Goal: Use online tool/utility: Utilize a website feature to perform a specific function

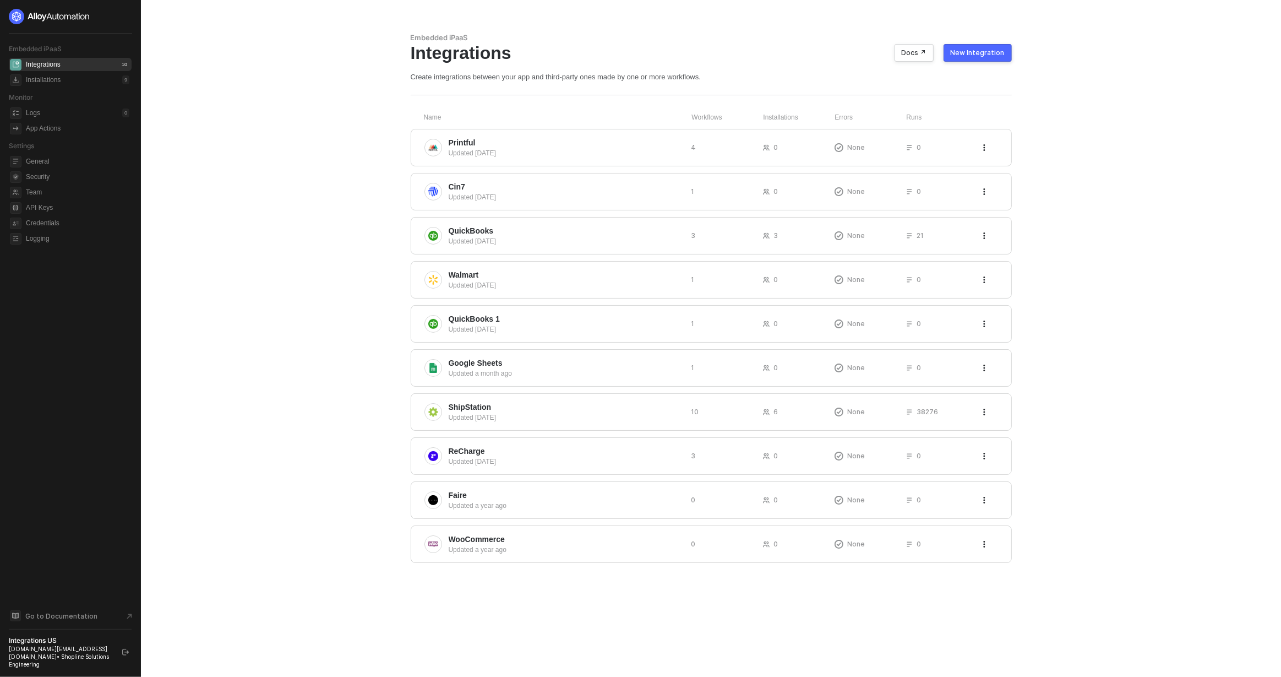
click at [354, 492] on main "Embedded iPaaS Integrations Docs ↗ New Integration Create integrations between …" at bounding box center [640, 338] width 1281 height 677
click at [504, 231] on span "QuickBooks" at bounding box center [566, 230] width 234 height 11
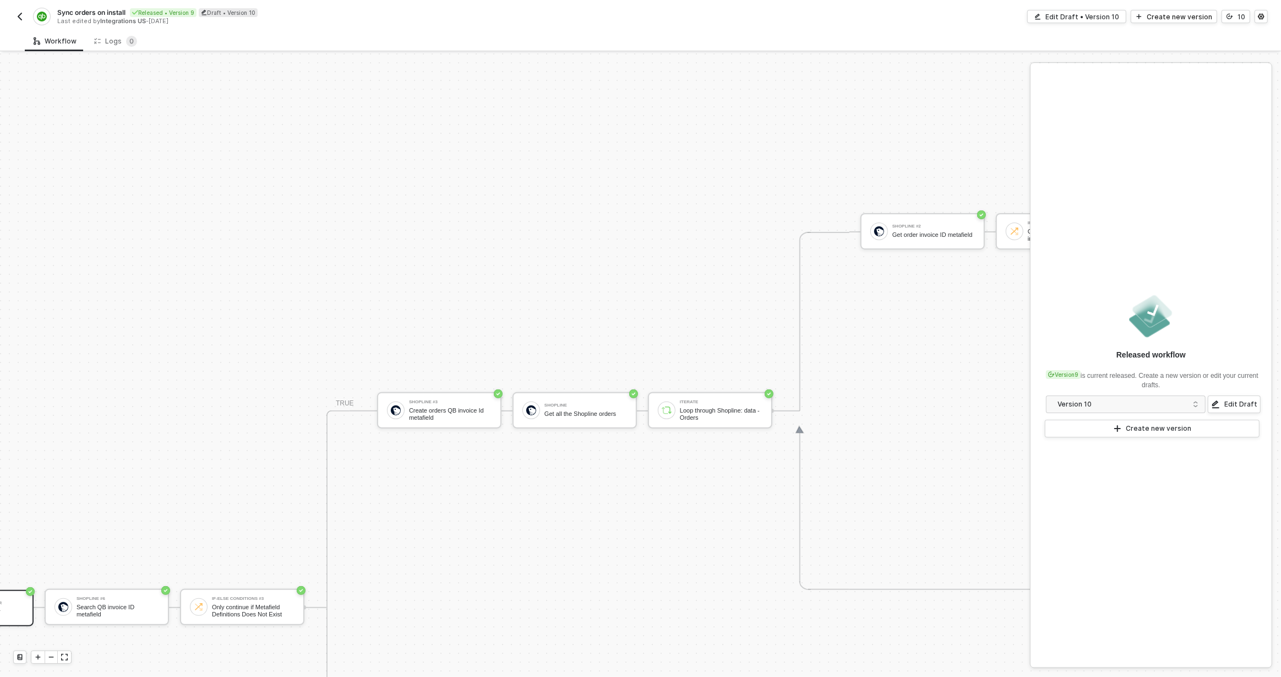
scroll to position [335, 0]
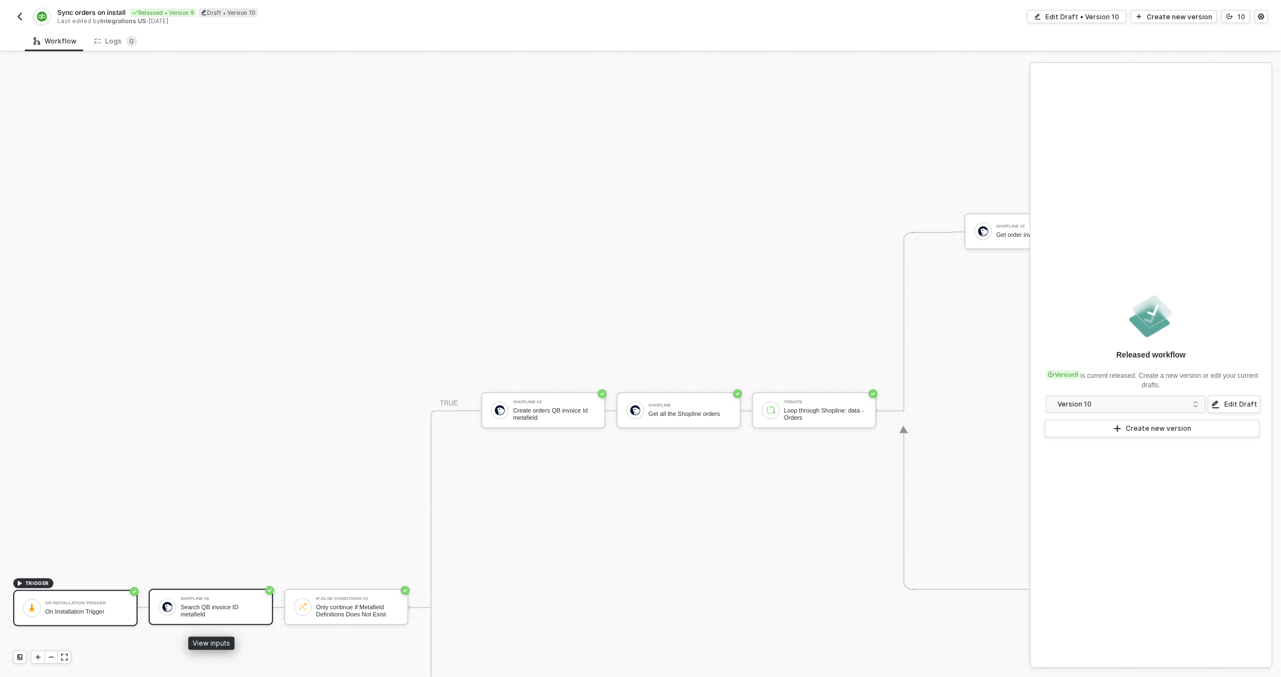
click at [219, 597] on div "Shopline #6" at bounding box center [222, 598] width 83 height 4
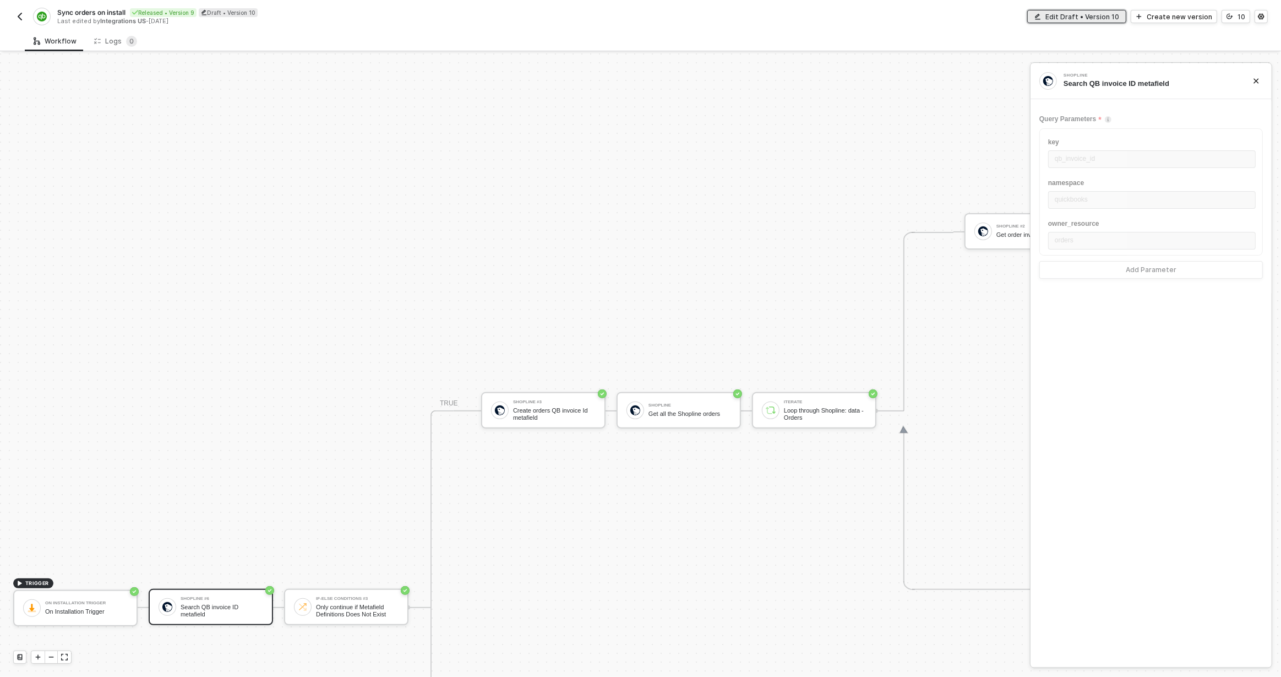
click at [1101, 15] on div "Edit Draft • Version 10" at bounding box center [1083, 16] width 74 height 9
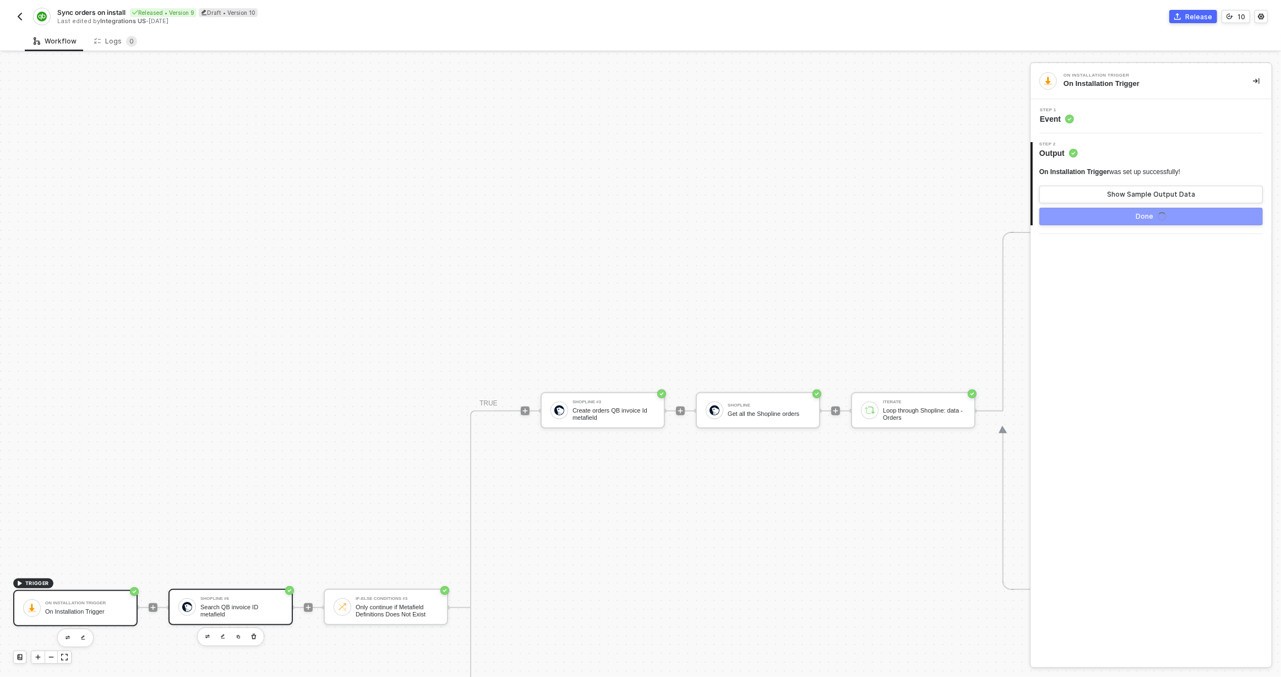
click at [245, 606] on div "Search QB invoice ID metafield" at bounding box center [241, 611] width 83 height 14
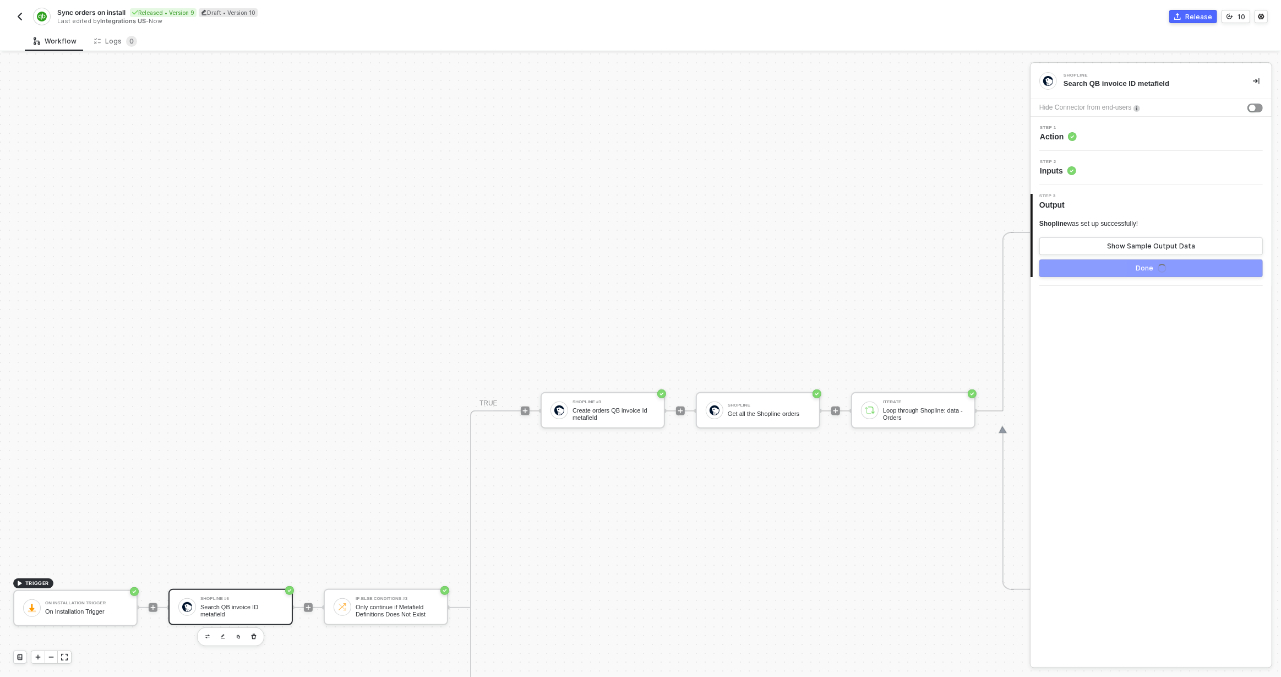
click at [1137, 134] on div "Step 1 Action" at bounding box center [1153, 134] width 238 height 17
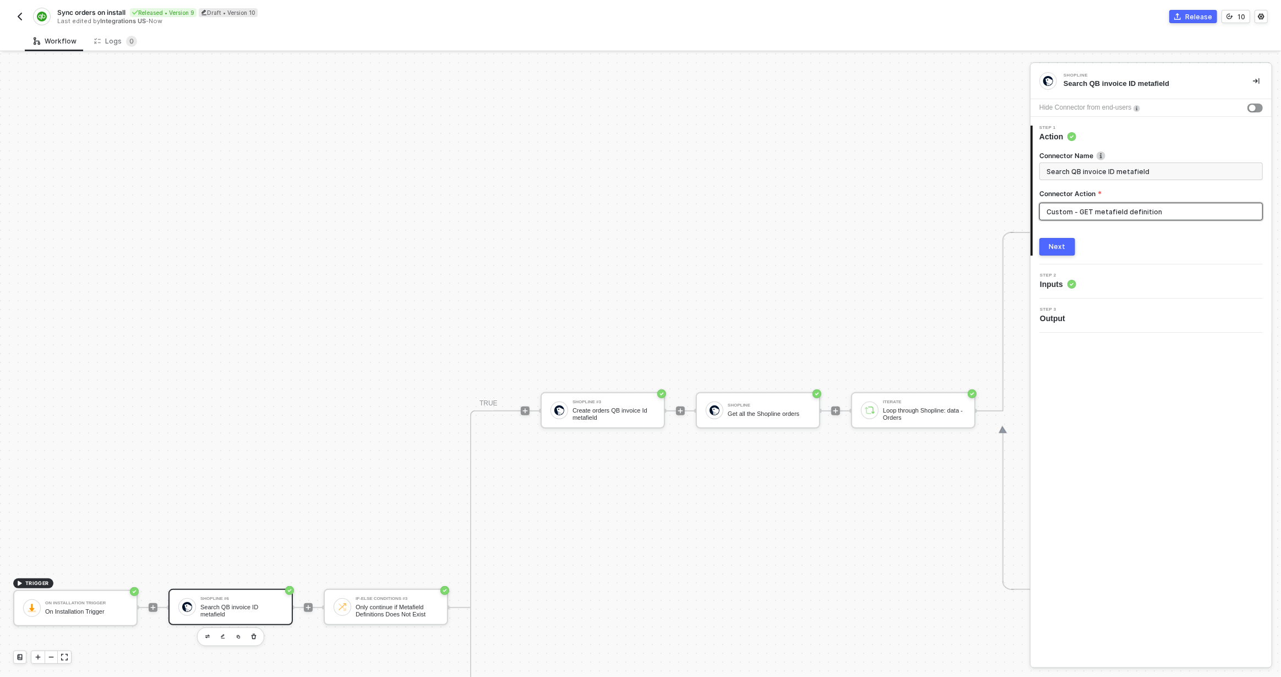
click at [1125, 216] on input "Custom - GET metafield definition" at bounding box center [1152, 212] width 224 height 18
click at [1020, 133] on div "Custom Actions" at bounding box center [941, 132] width 160 height 9
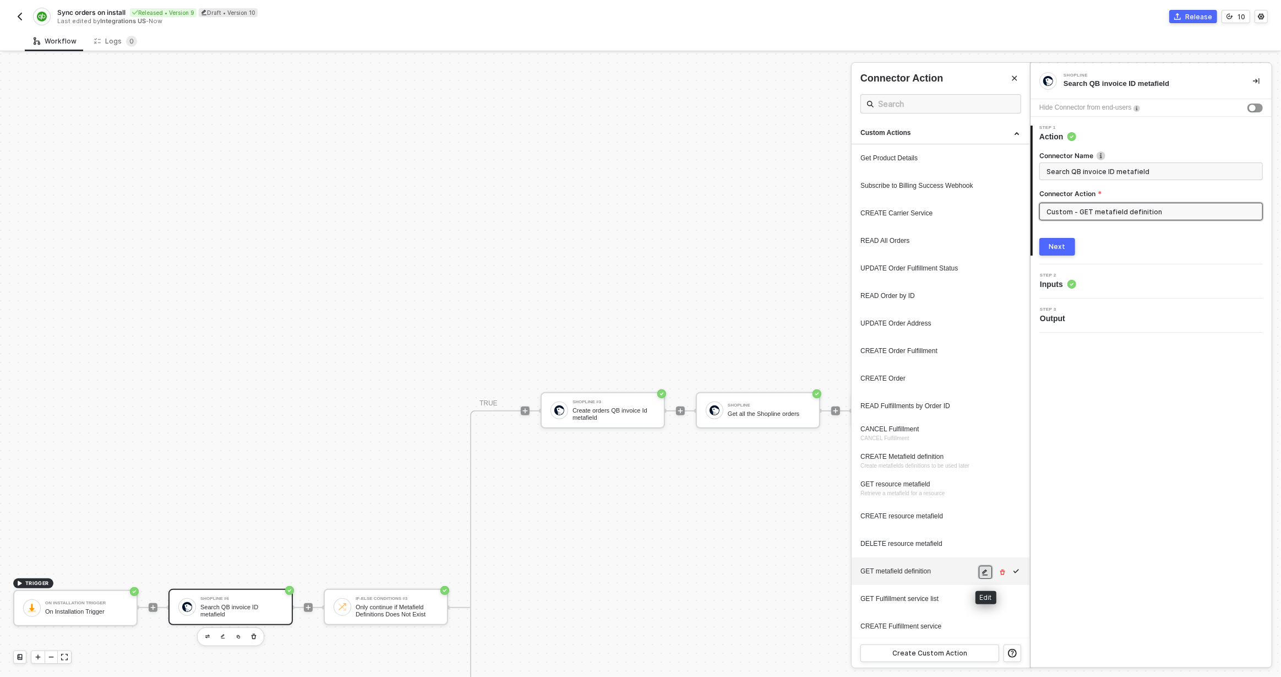
click at [986, 572] on icon "icon-edit" at bounding box center [985, 572] width 7 height 7
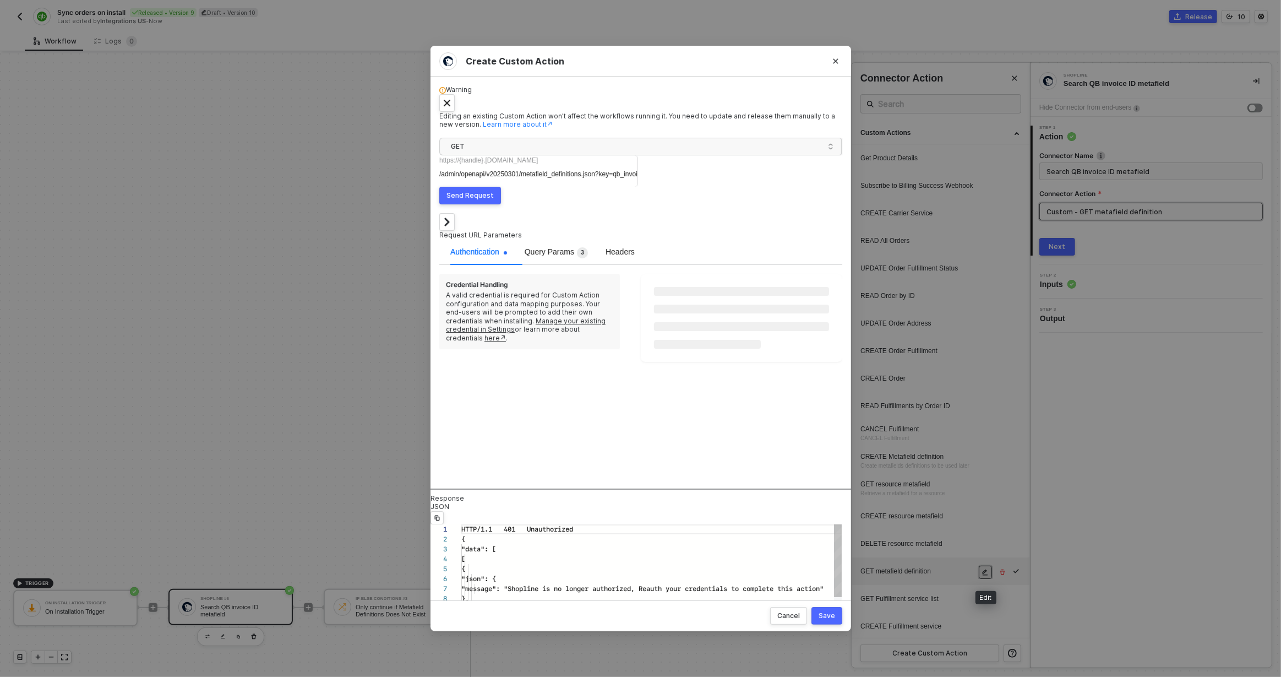
scroll to position [99, 0]
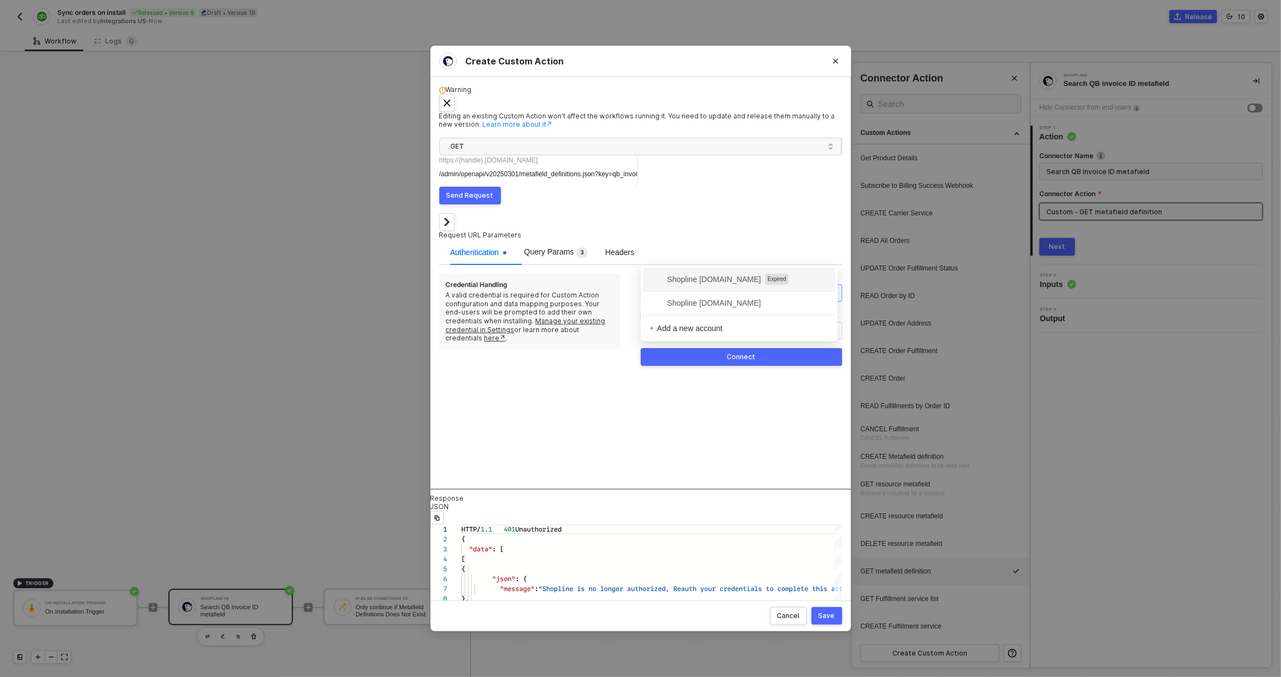
click at [705, 284] on span "+ Add a new account" at bounding box center [744, 293] width 184 height 18
click at [720, 305] on span "Shopline [DOMAIN_NAME]" at bounding box center [705, 303] width 111 height 12
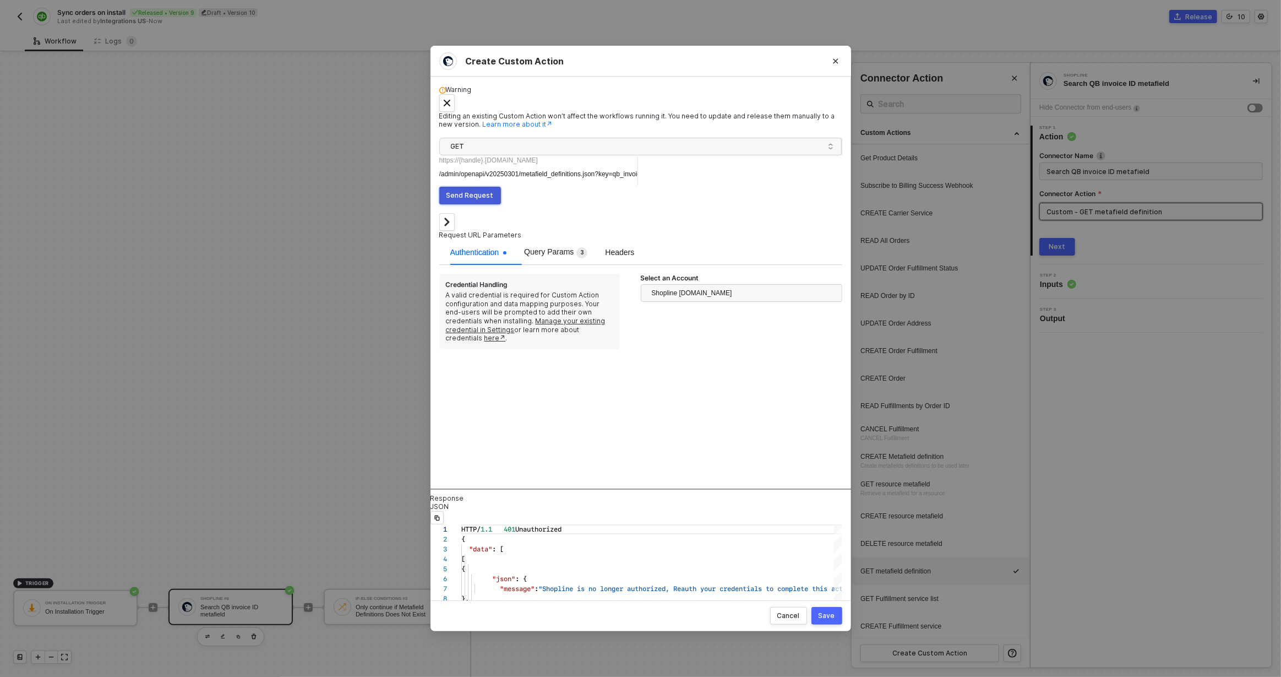
click at [494, 191] on div "Send Request" at bounding box center [470, 195] width 47 height 9
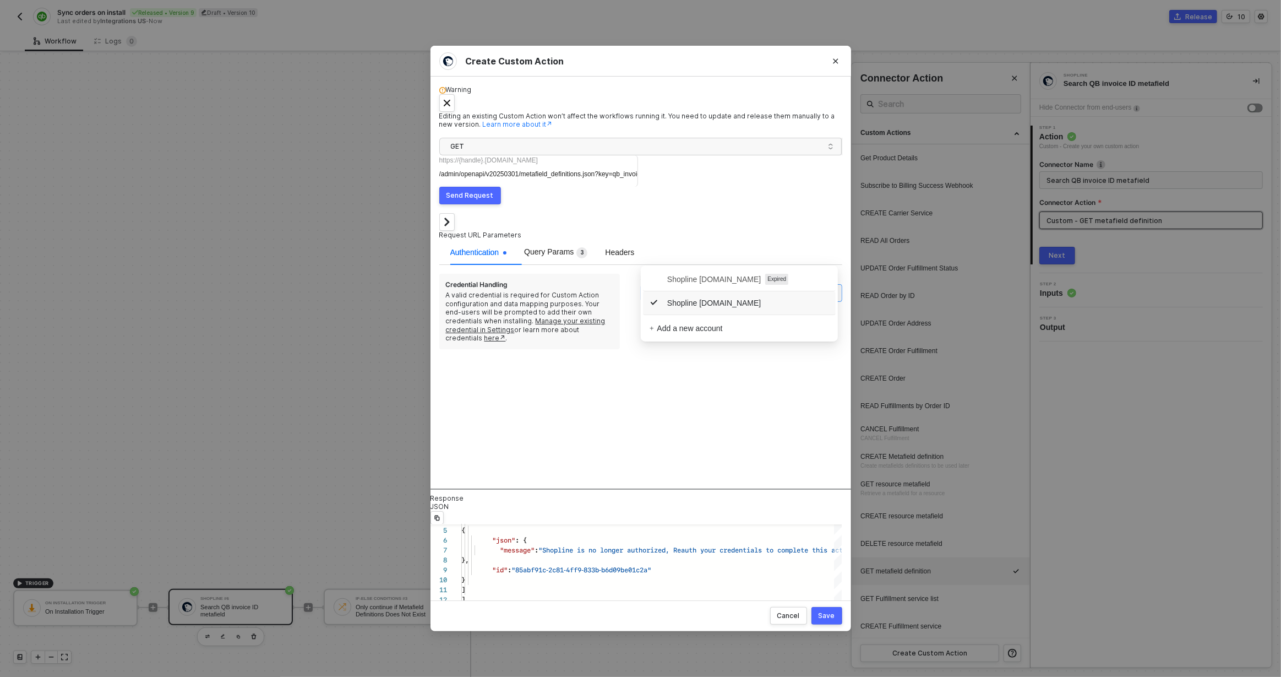
click at [694, 285] on span "Shopline [DOMAIN_NAME]" at bounding box center [692, 293] width 80 height 17
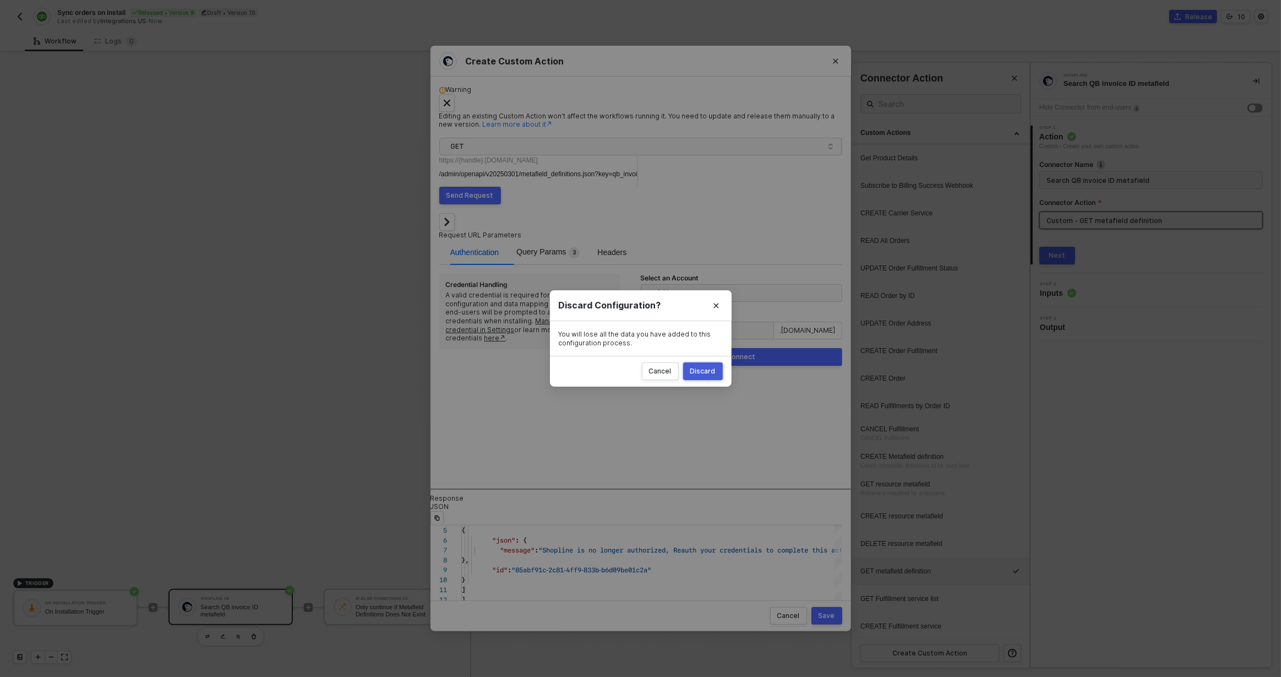
click at [697, 369] on div "Discard" at bounding box center [703, 371] width 25 height 9
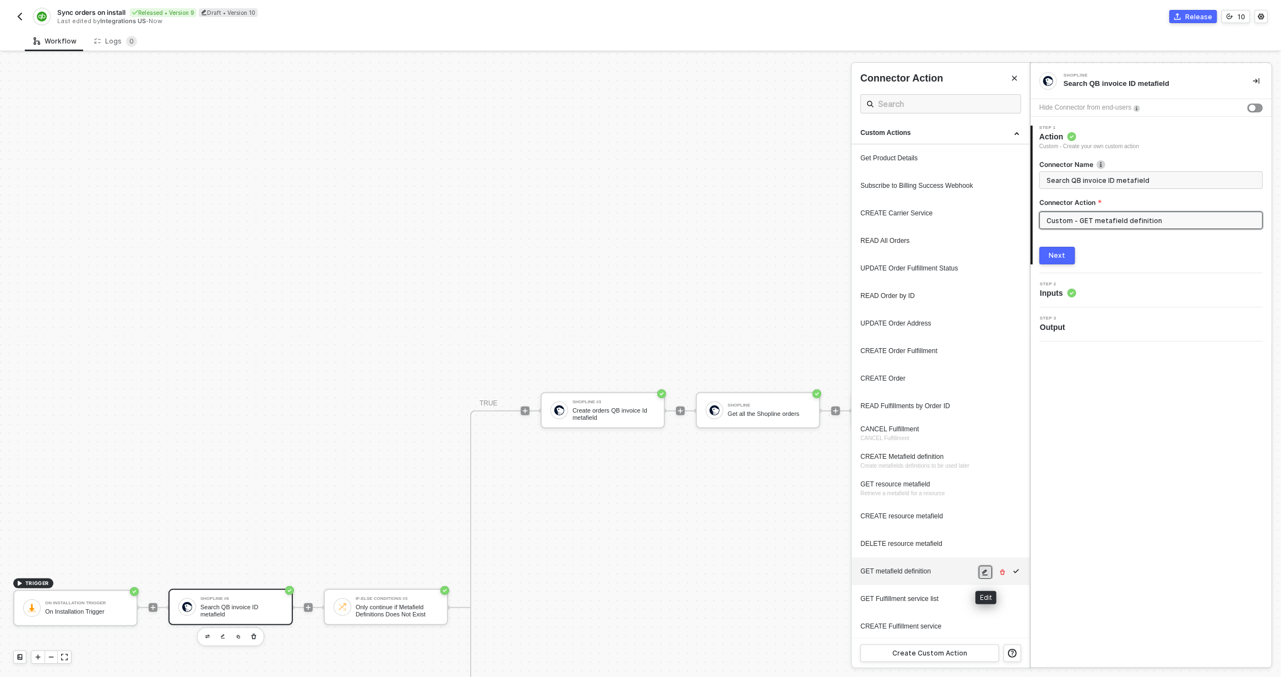
click at [985, 572] on icon "icon-edit" at bounding box center [986, 572] width 6 height 6
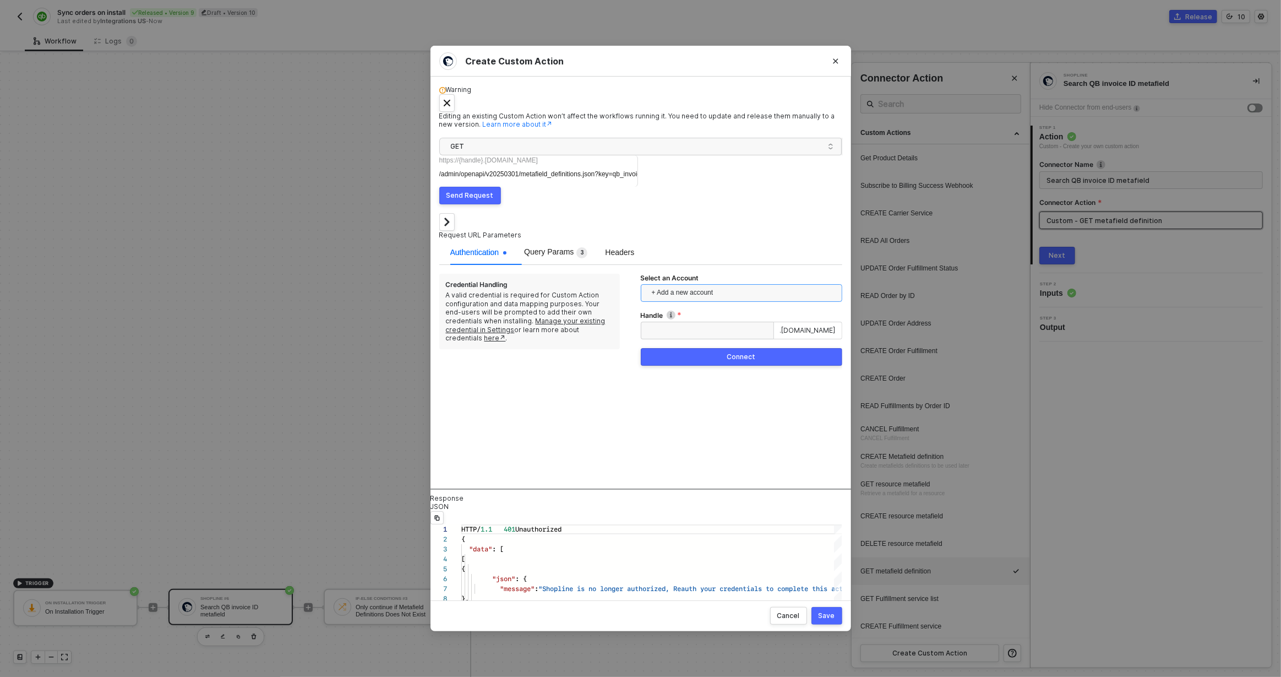
click at [744, 284] on span "+ Add a new account" at bounding box center [744, 293] width 184 height 18
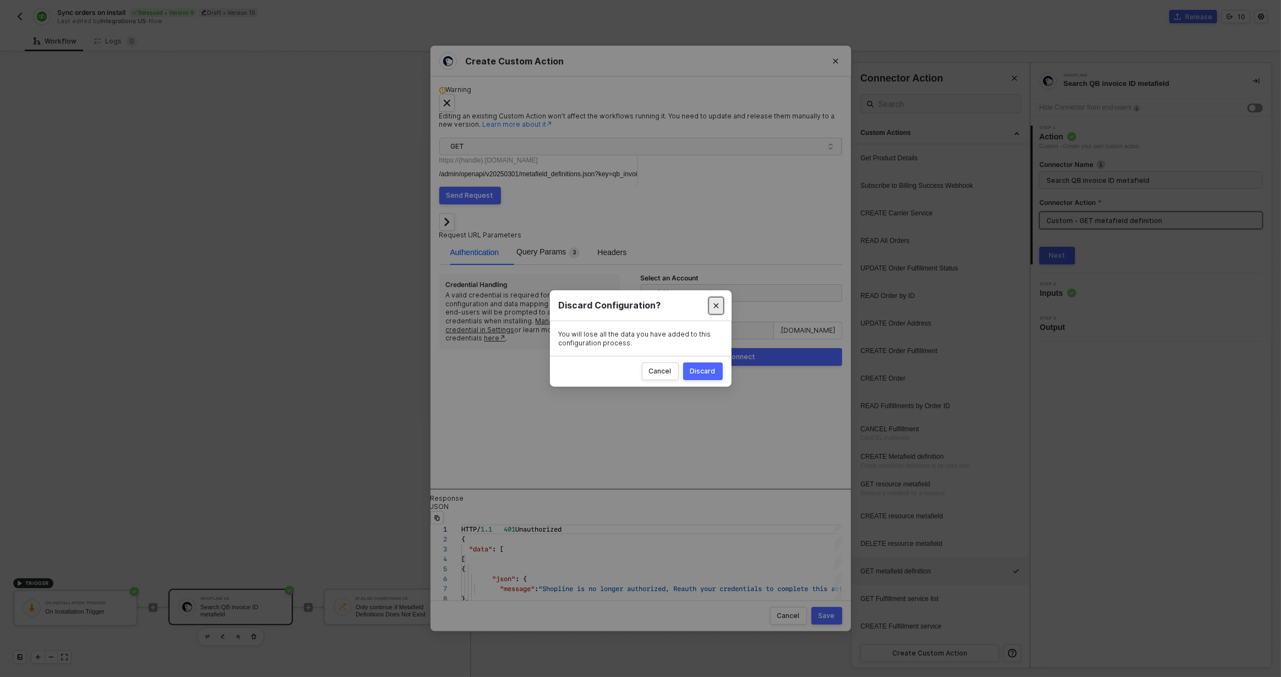
click at [710, 307] on button "Close" at bounding box center [716, 306] width 15 height 18
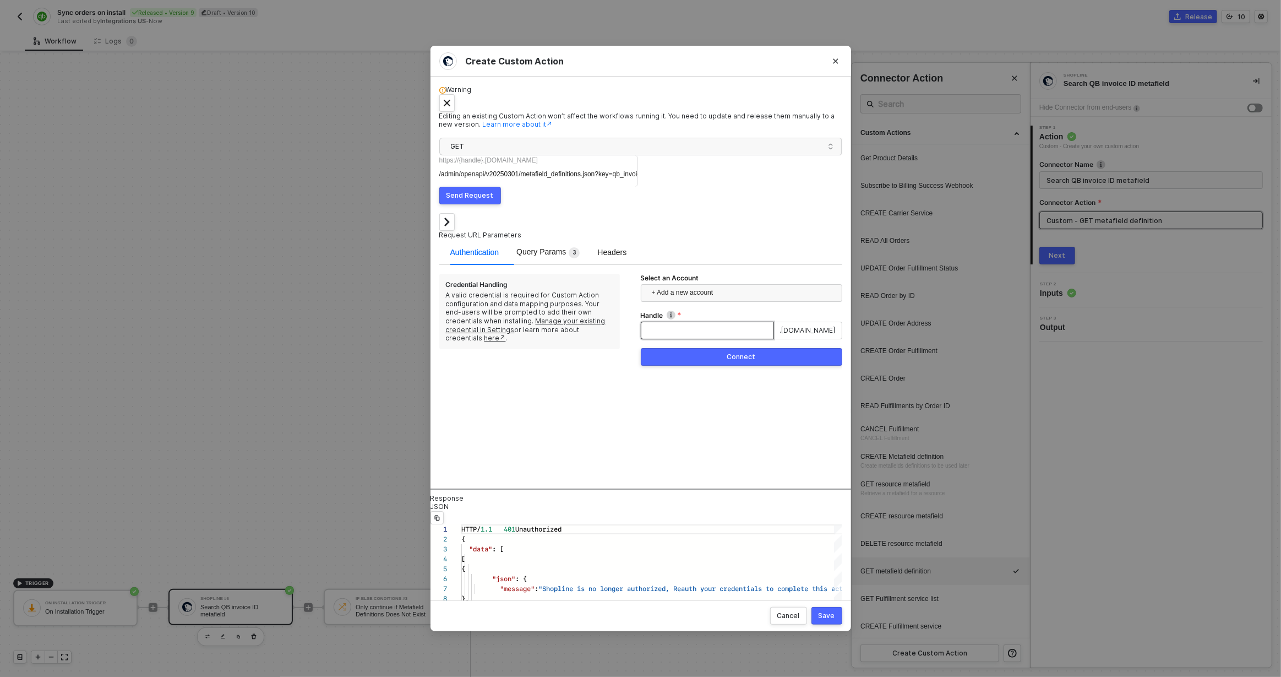
click at [691, 322] on input "Handle" at bounding box center [707, 331] width 133 height 18
click at [683, 284] on span "+ Add a new account" at bounding box center [744, 293] width 184 height 18
click at [682, 322] on input "Handle" at bounding box center [707, 331] width 133 height 18
type input "testcs"
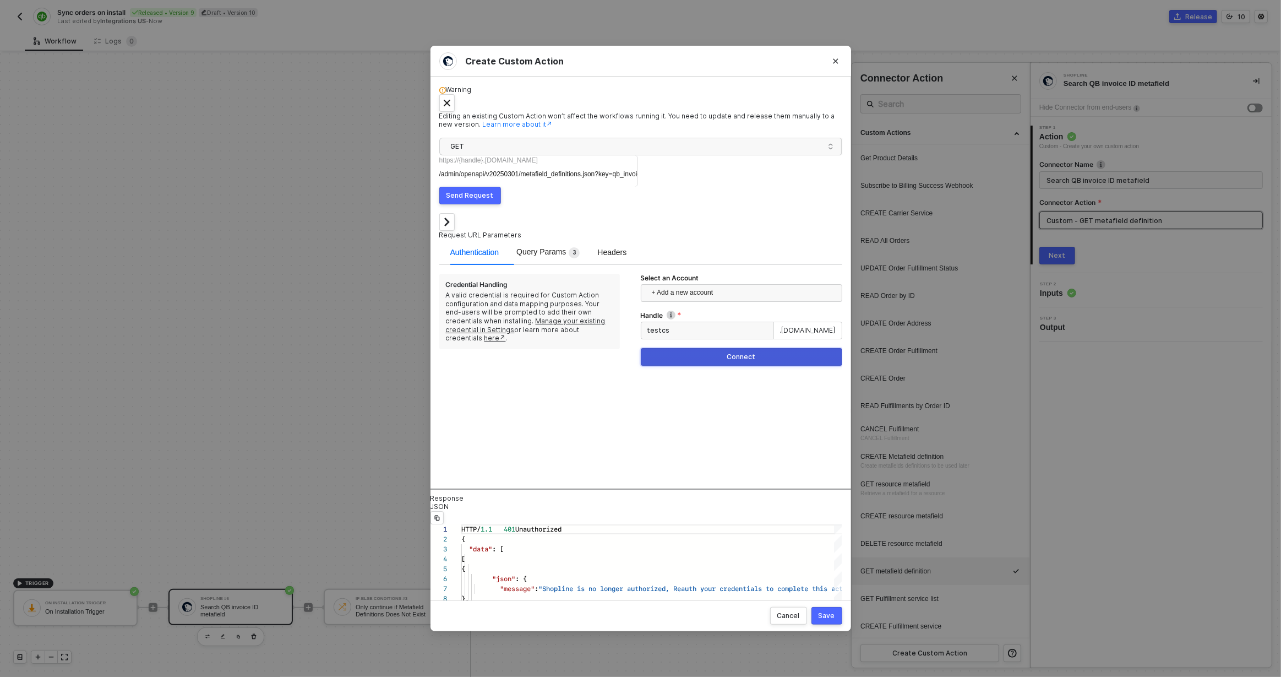
click at [757, 348] on button "Connect" at bounding box center [742, 357] width 202 height 18
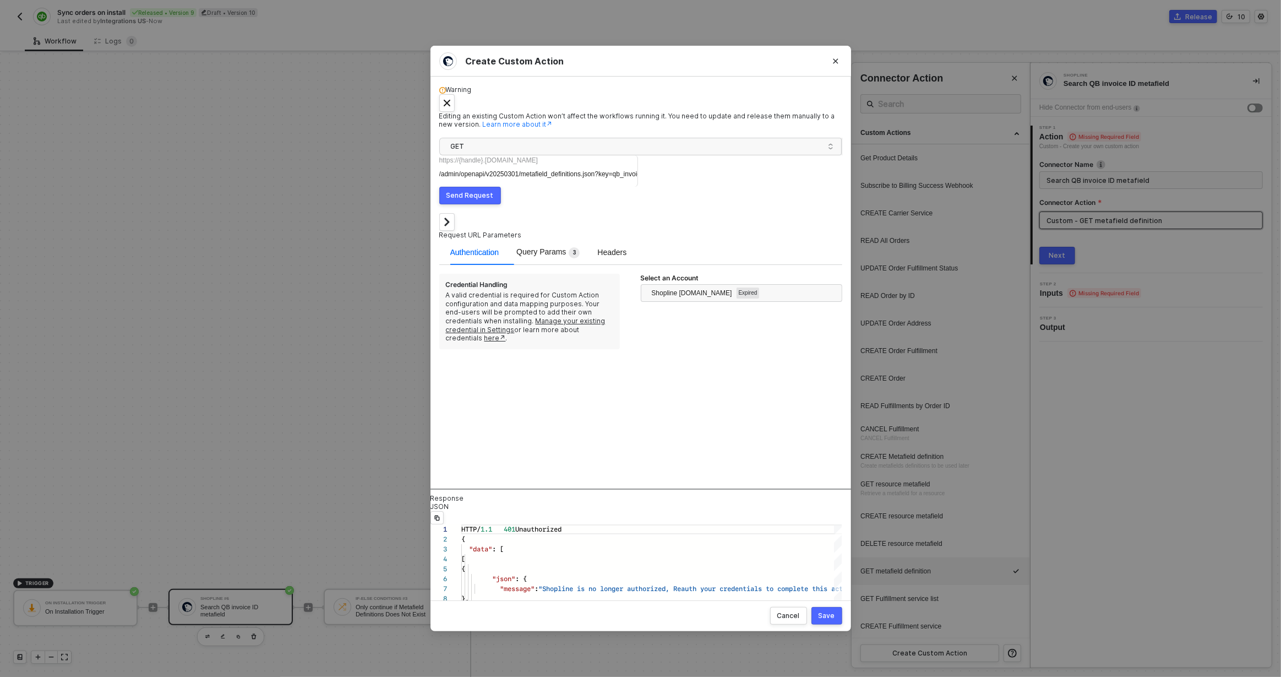
click at [706, 315] on div "Request URL Parameters Authentication Query Params 3 Headers Credential Handlin…" at bounding box center [640, 350] width 403 height 275
click at [732, 285] on span "Shopline [DOMAIN_NAME]" at bounding box center [692, 293] width 80 height 17
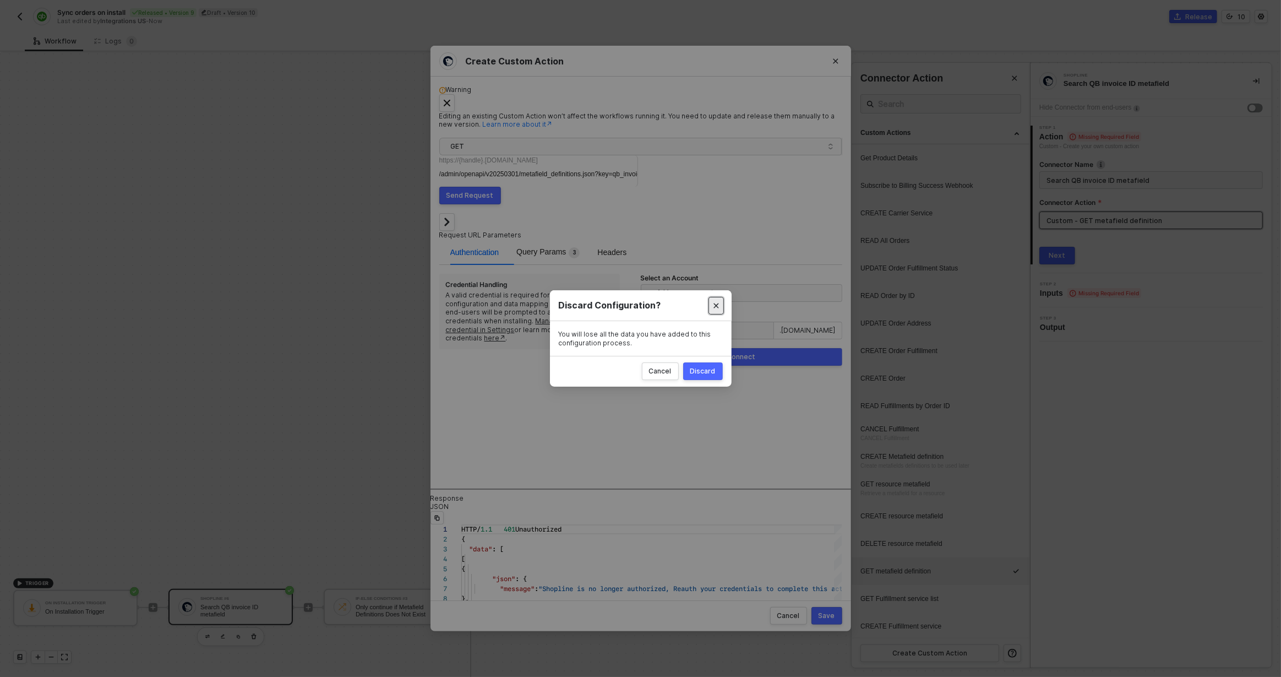
click at [722, 309] on button "Close" at bounding box center [716, 306] width 15 height 18
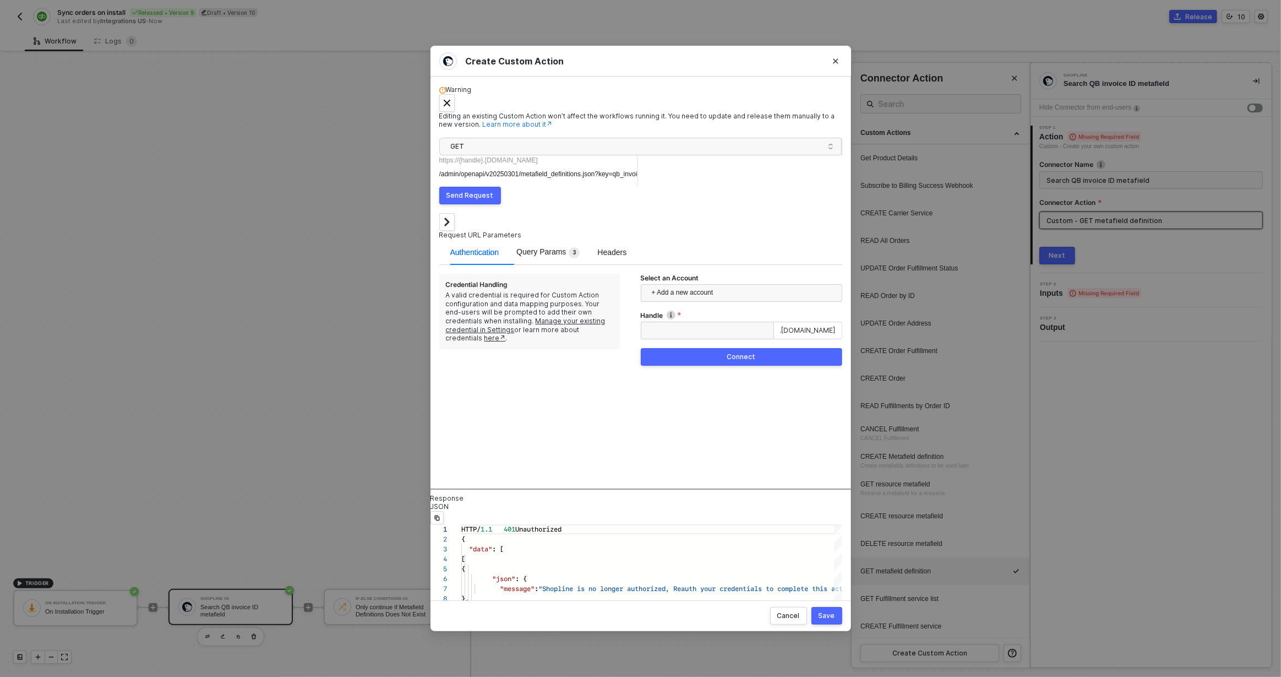
click at [708, 311] on div "Handle .[DOMAIN_NAME] Connect" at bounding box center [742, 343] width 202 height 64
click at [708, 322] on input "Handle" at bounding box center [707, 331] width 133 height 18
type input "testcs"
click at [708, 348] on button "Connect" at bounding box center [742, 357] width 202 height 18
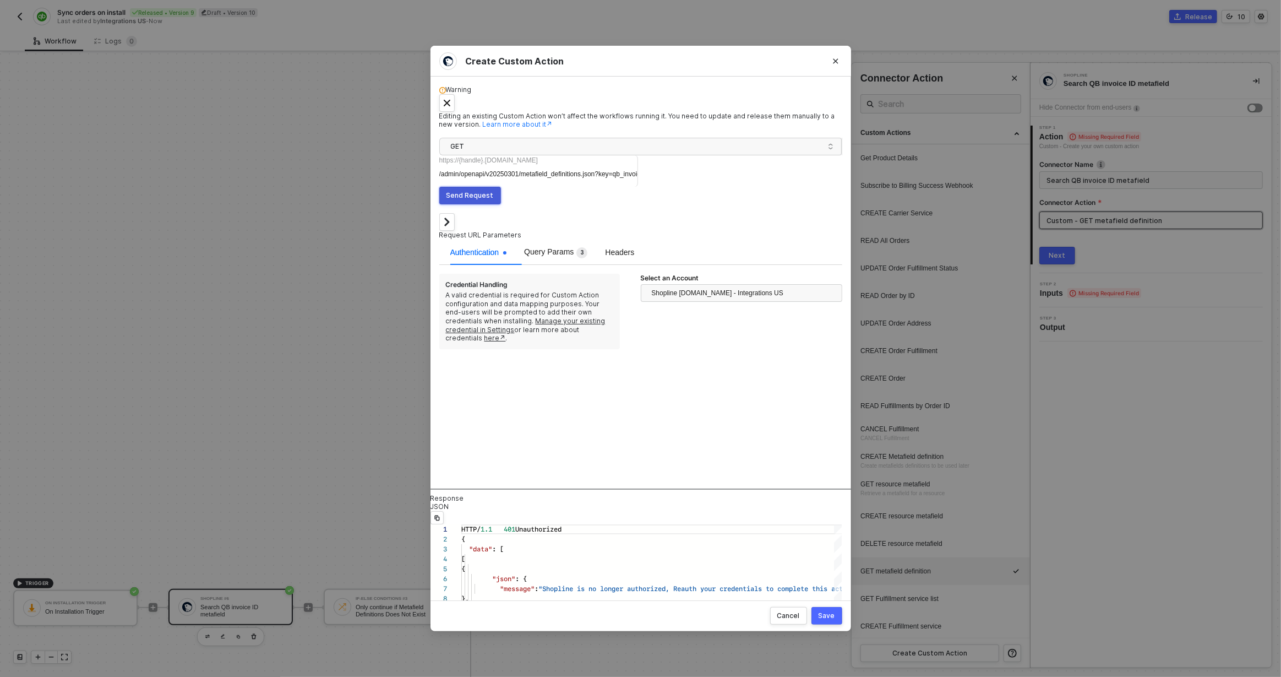
click at [494, 191] on div "Send Request" at bounding box center [470, 195] width 47 height 9
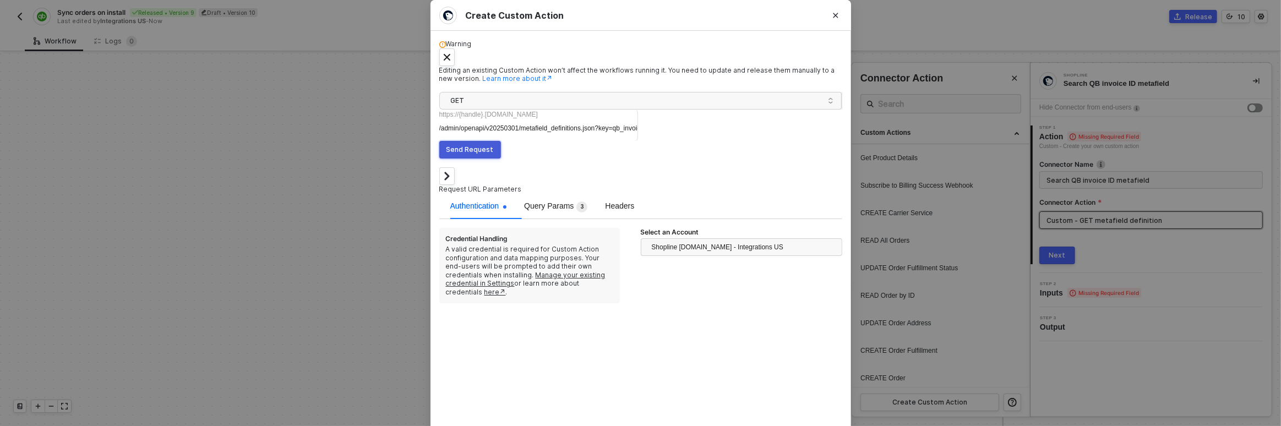
click at [494, 145] on div "Send Request" at bounding box center [470, 149] width 47 height 9
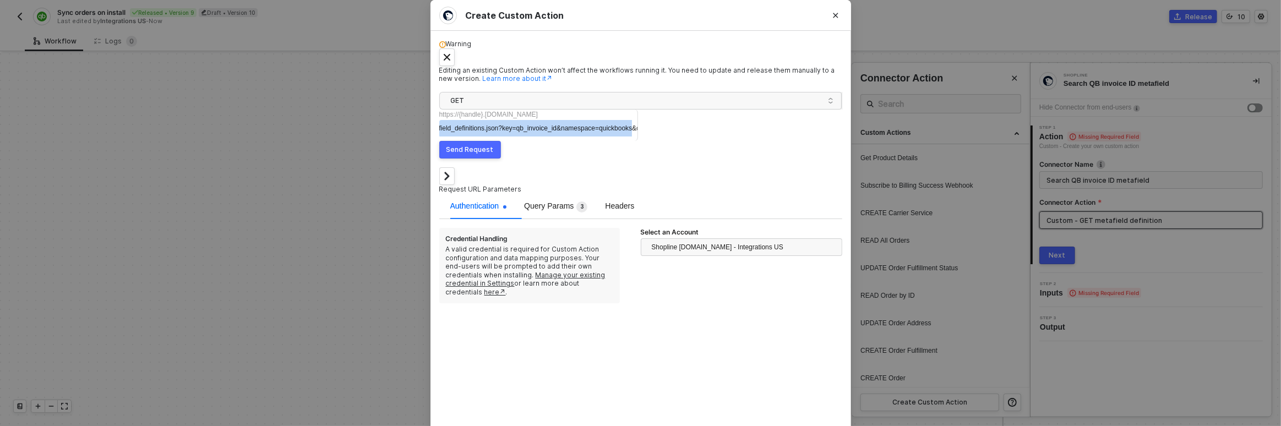
scroll to position [0, 199]
drag, startPoint x: 625, startPoint y: 108, endPoint x: 746, endPoint y: 119, distance: 121.7
click at [746, 119] on div "Warning Editing an existing Custom Action won’t affect the workflows running it…" at bounding box center [640, 293] width 403 height 506
click at [637, 124] on span "?key=qb_invoice_id&namespace=quickbooks&owner_resource=orders" at bounding box center [533, 128] width 208 height 8
copy div "/admin/openapi/v20250301/metafield_definitions.json ?key=qb_invoice_id&namespac…"
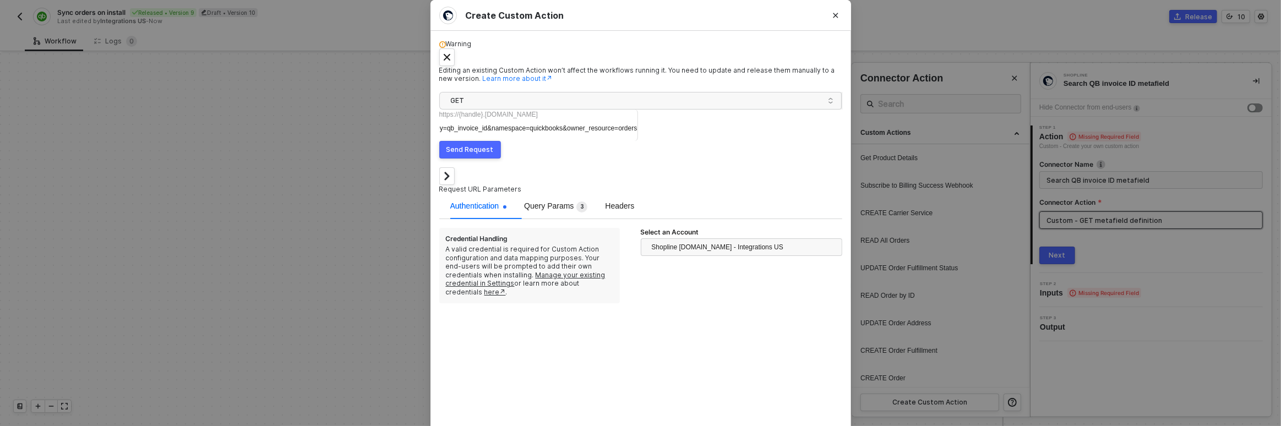
scroll to position [0, 0]
